Goal: Information Seeking & Learning: Learn about a topic

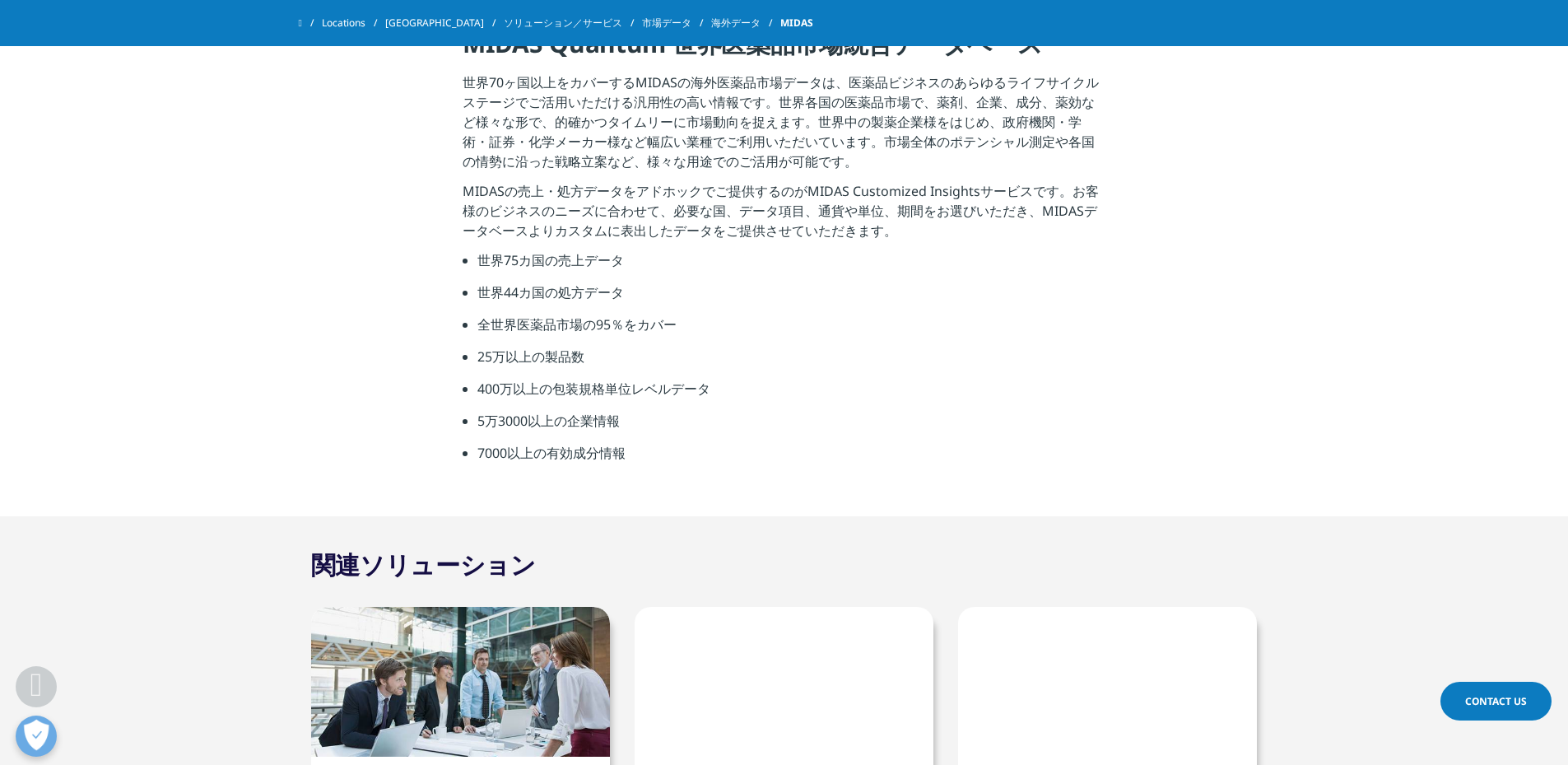
scroll to position [587, 0]
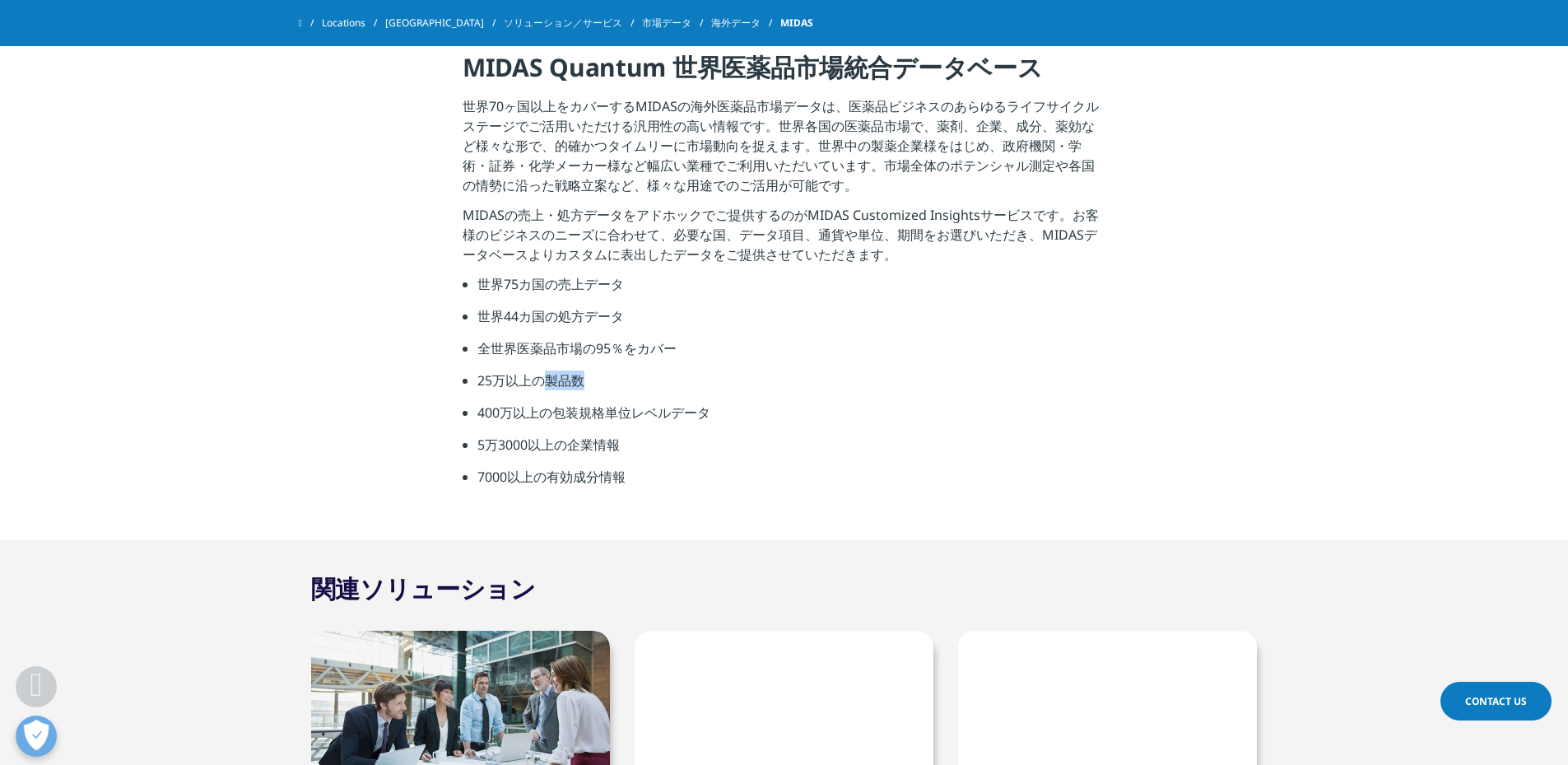
drag, startPoint x: 545, startPoint y: 398, endPoint x: 689, endPoint y: 398, distance: 144.0
click at [689, 398] on li "25万以上の製品数" at bounding box center [791, 386] width 628 height 32
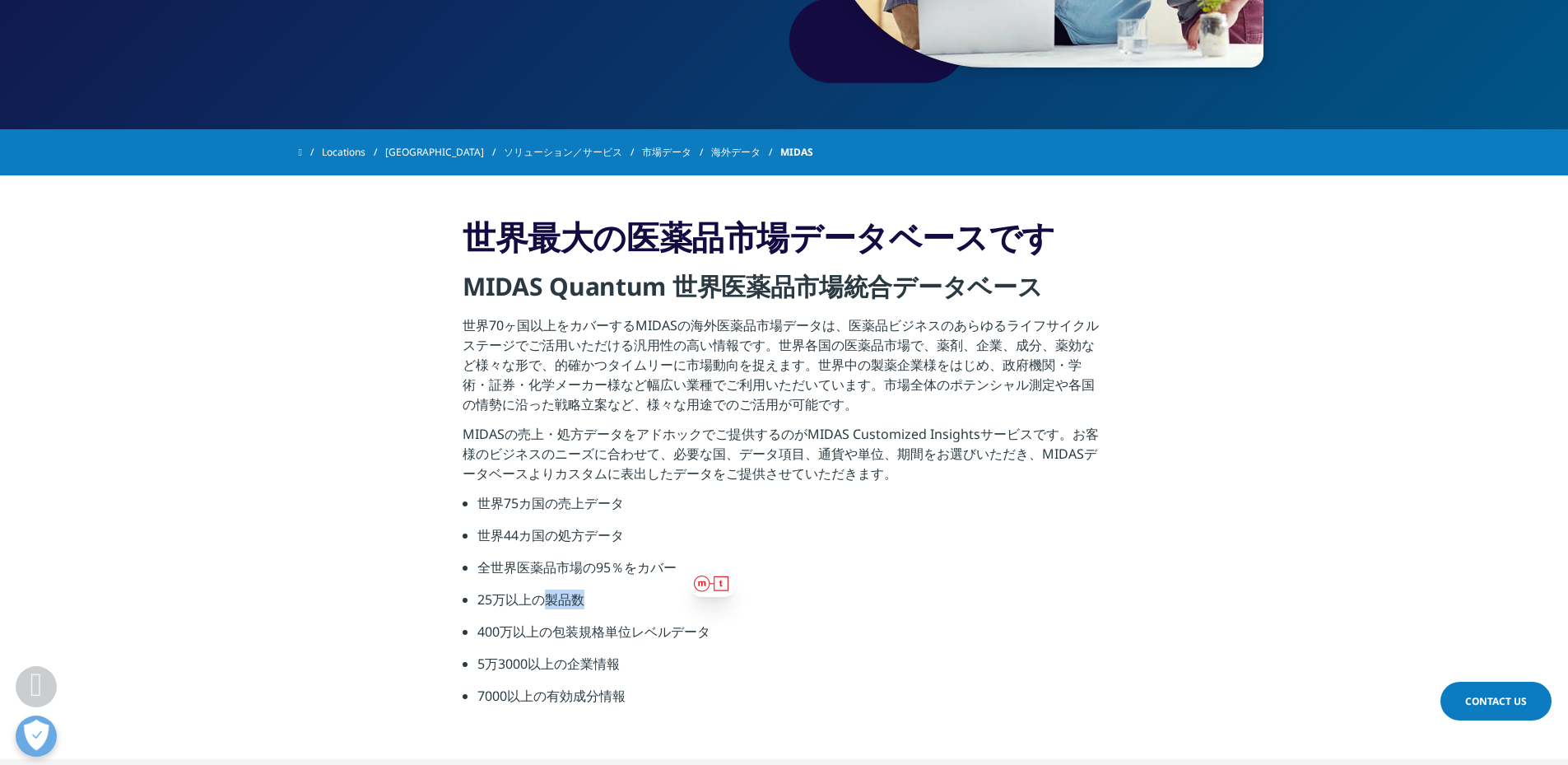
scroll to position [313, 0]
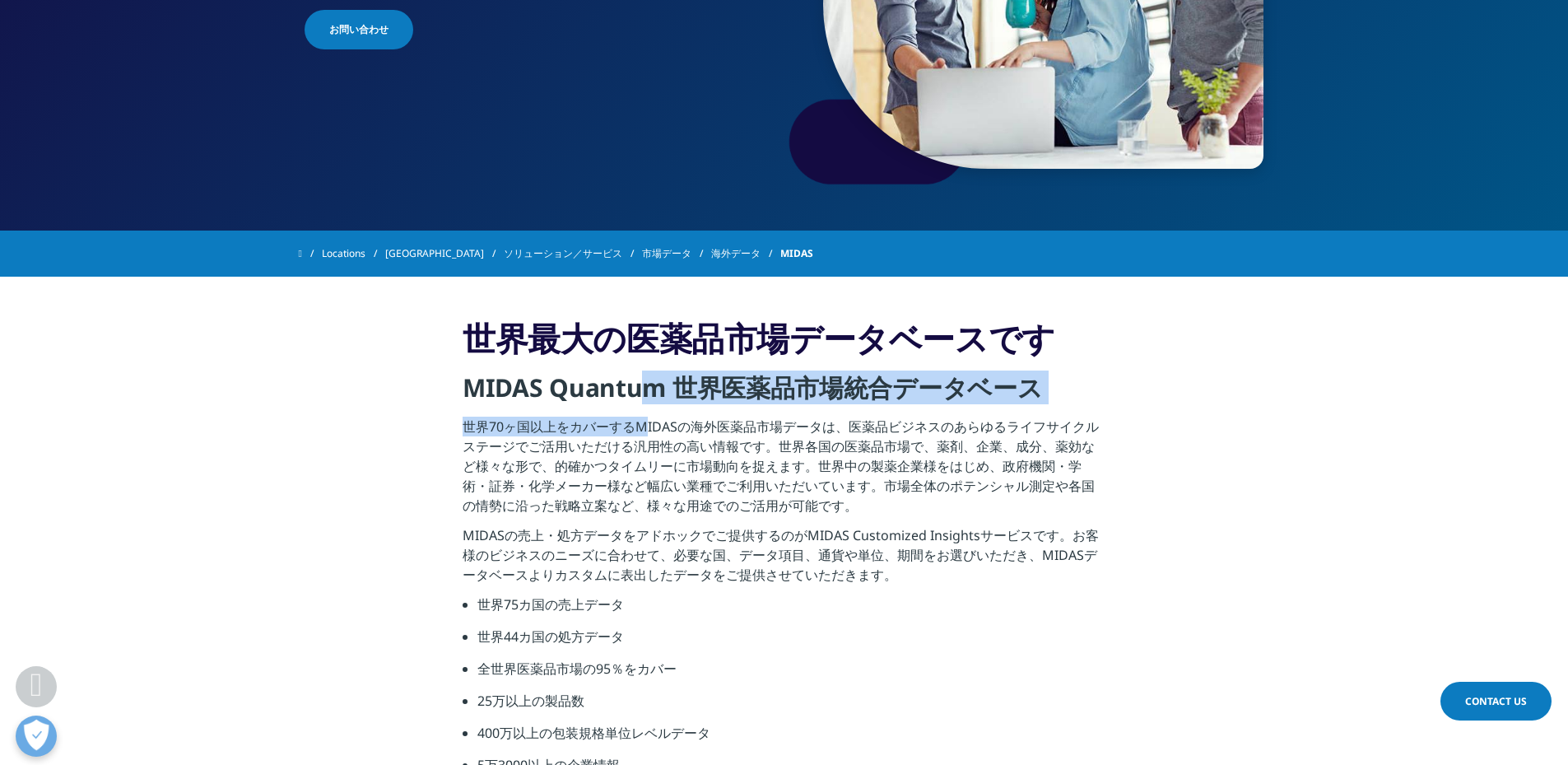
click at [645, 433] on div "世界最大の医薬品市場データベースです MIDAS Quantum 世界医薬品市場統合データベース 世界70ヶ国以上をカバーするMIDASの海外医薬品市場データ…" at bounding box center [784, 568] width 643 height 501
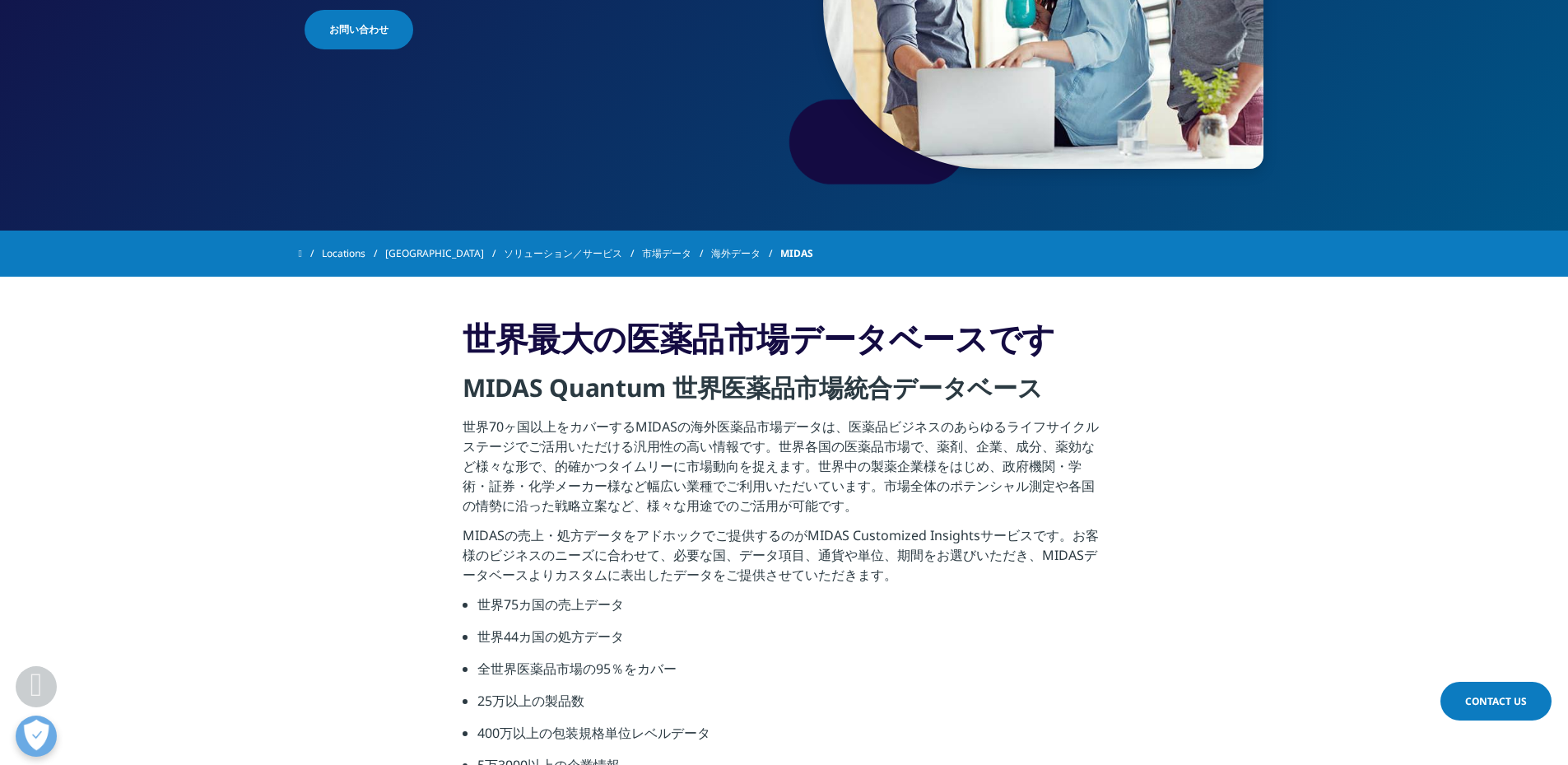
click at [593, 510] on p "世界70ヶ国以上をカバーするMIDASの海外医薬品市場データは、医薬品ビジネスのあらゆるライフサイクルステージでご活用いただける汎用性の高い情報です。世界各国…" at bounding box center [784, 471] width 643 height 109
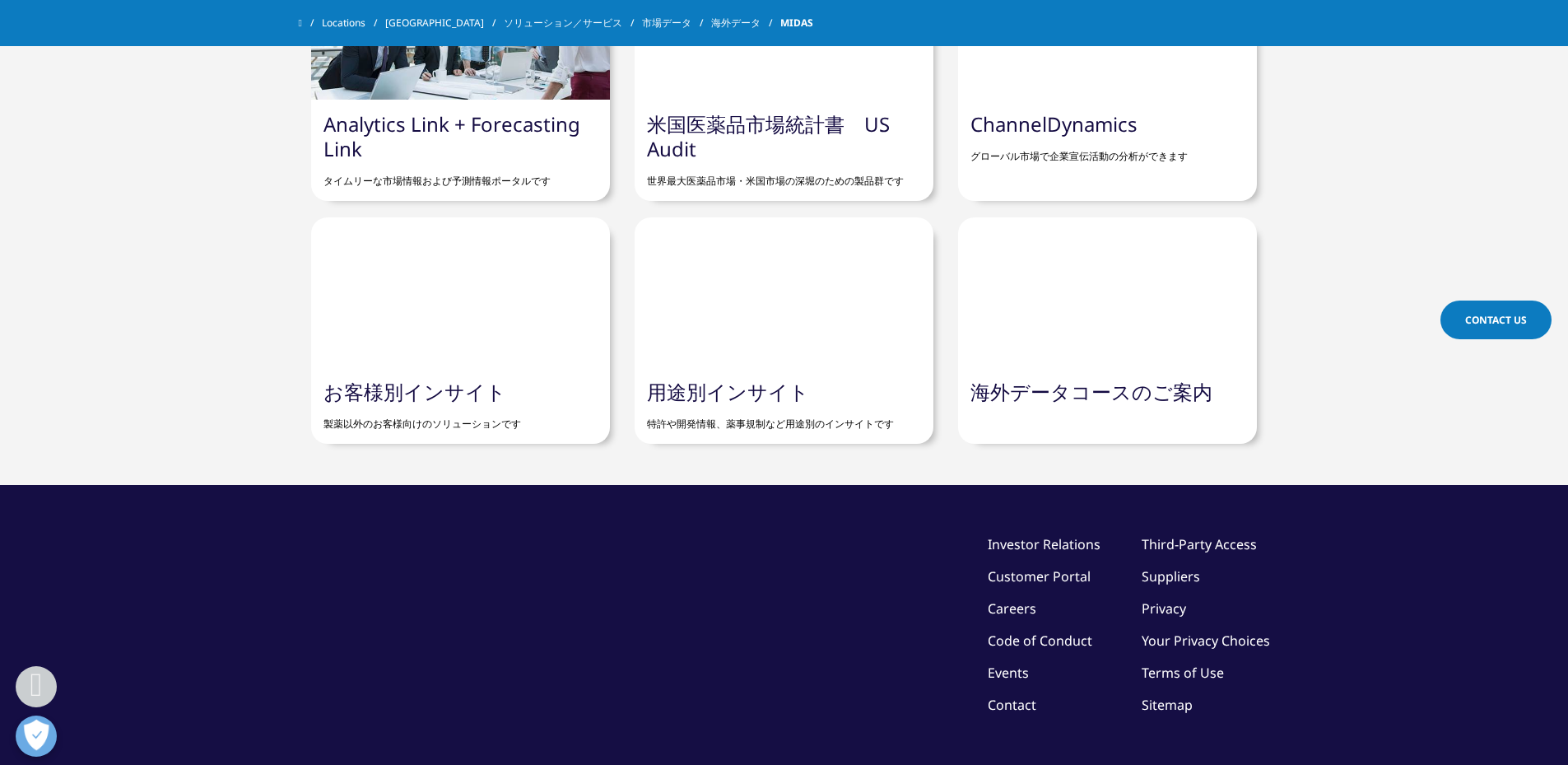
scroll to position [1411, 0]
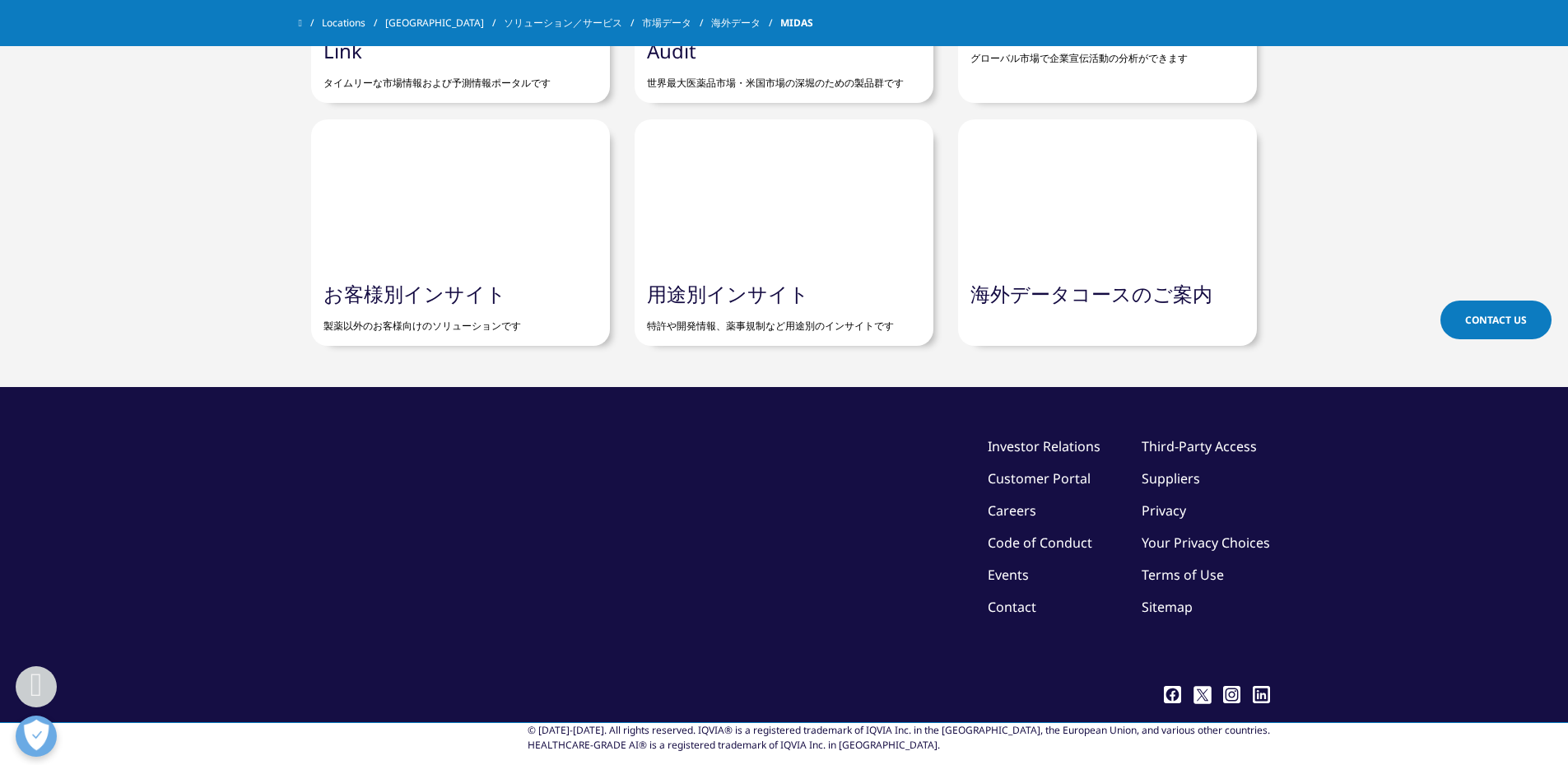
click at [1008, 534] on link "Code of Conduct" at bounding box center [1040, 543] width 105 height 18
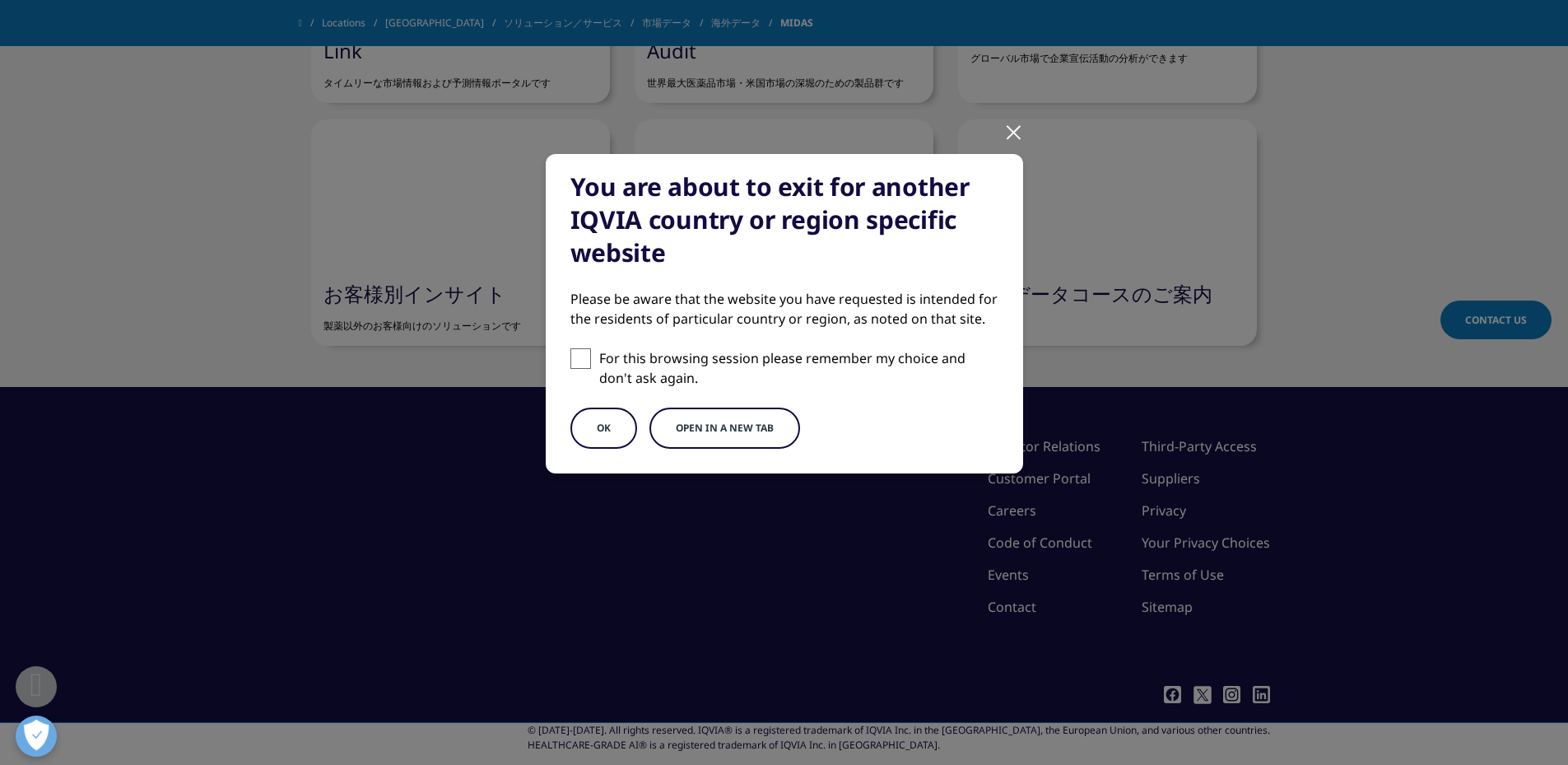
click at [567, 355] on div "You are about to exit for another IQVIA country or region specific website Plea…" at bounding box center [784, 313] width 477 height 319
click at [581, 362] on span at bounding box center [581, 359] width 21 height 21
click at [581, 362] on input "For this browsing session please remember my choice and don't ask again." at bounding box center [581, 359] width 21 height 21
checkbox input "true"
click at [680, 424] on button "Open in a new tab" at bounding box center [725, 428] width 151 height 41
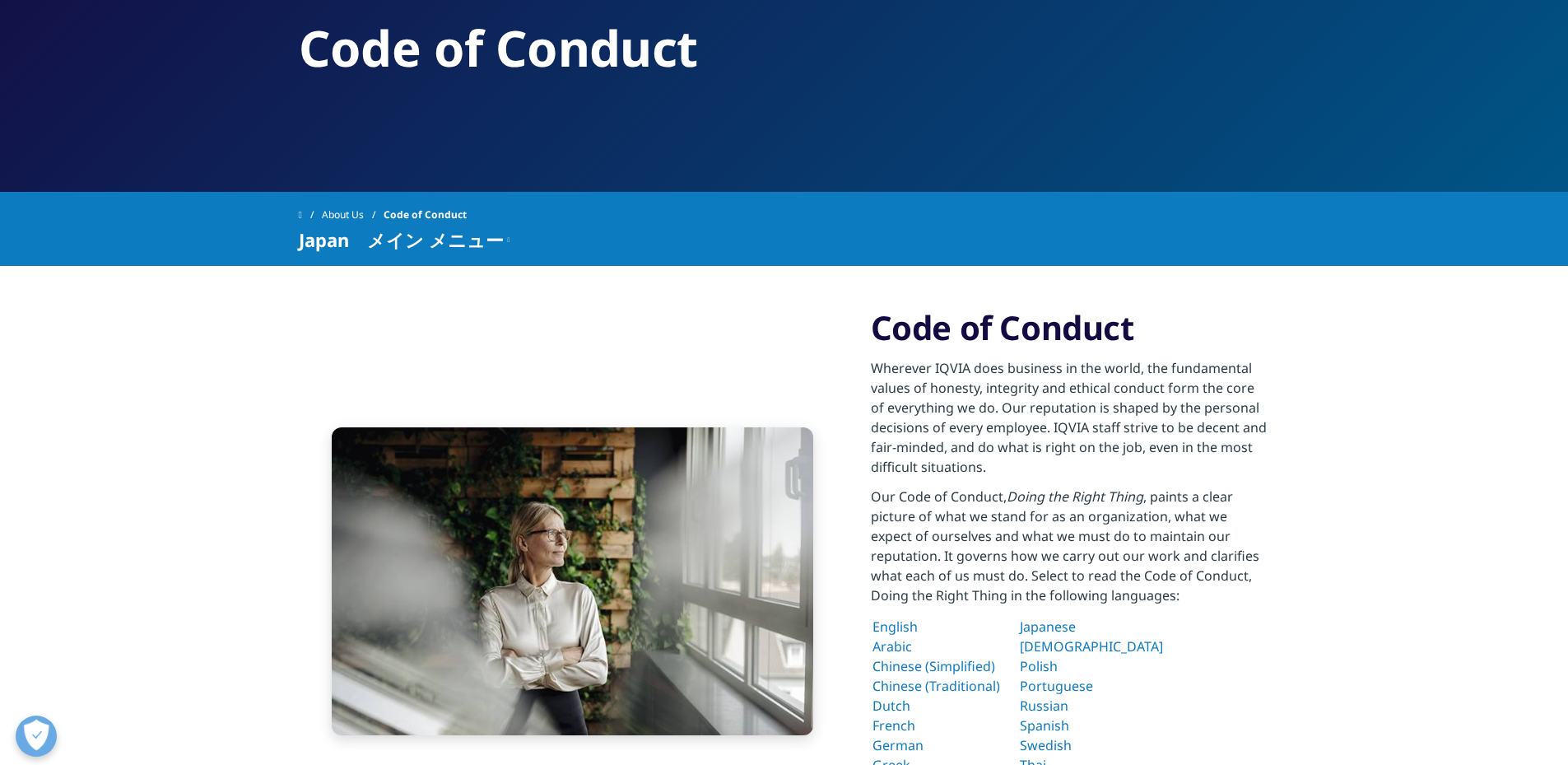
scroll to position [274, 0]
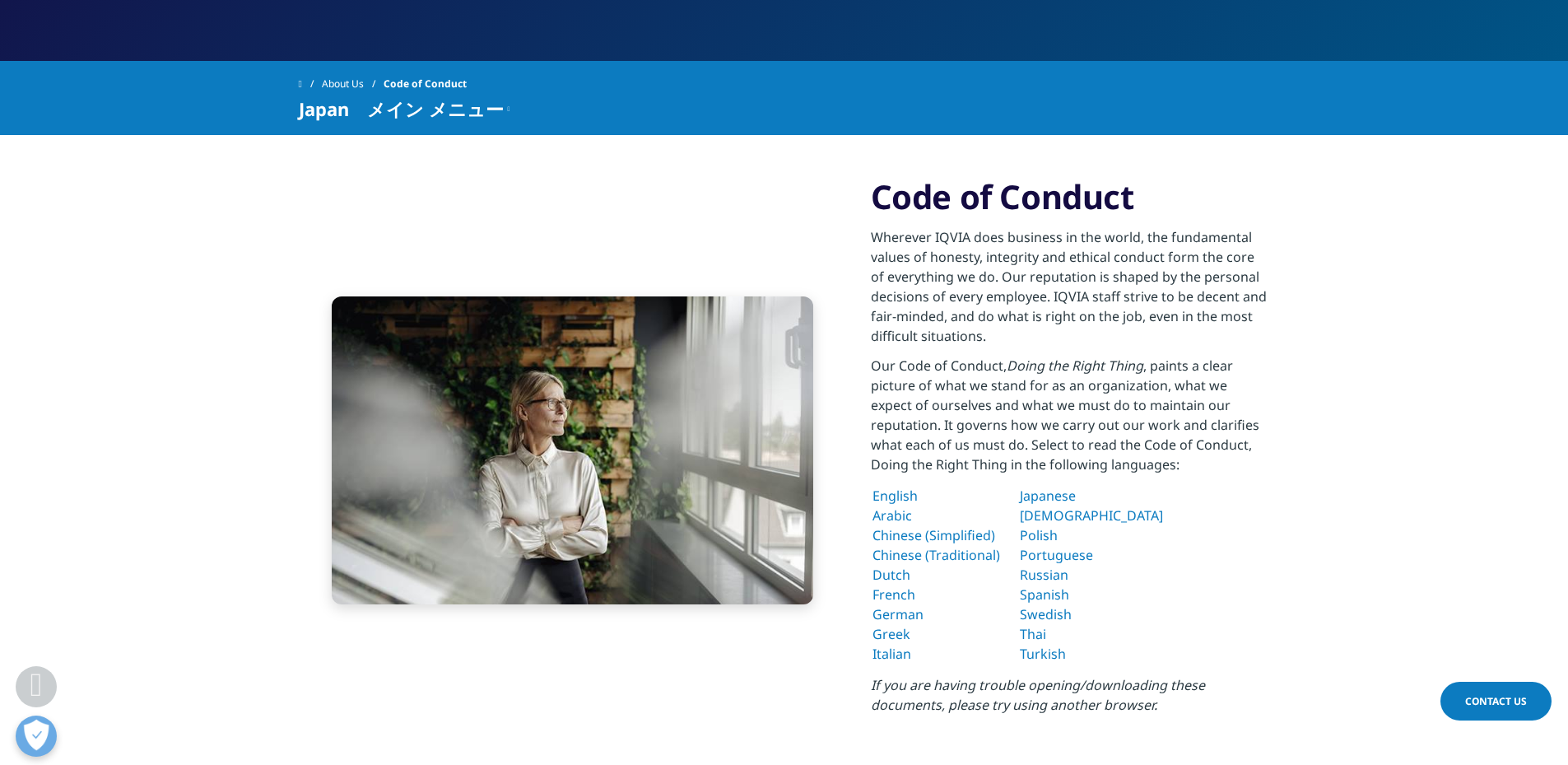
click at [1076, 498] on link "Japanese" at bounding box center [1047, 495] width 56 height 18
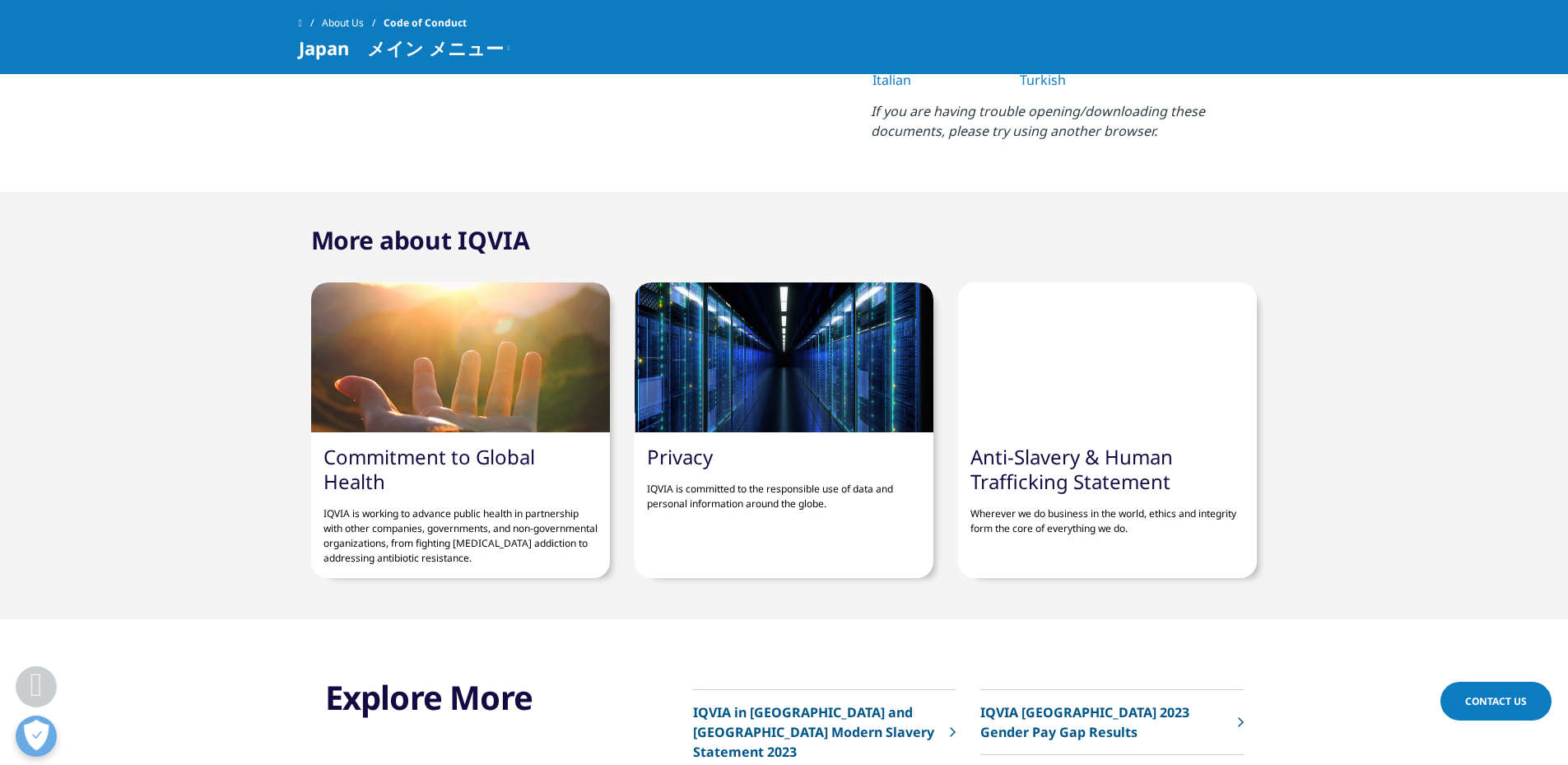
scroll to position [1098, 0]
